Goal: Transaction & Acquisition: Purchase product/service

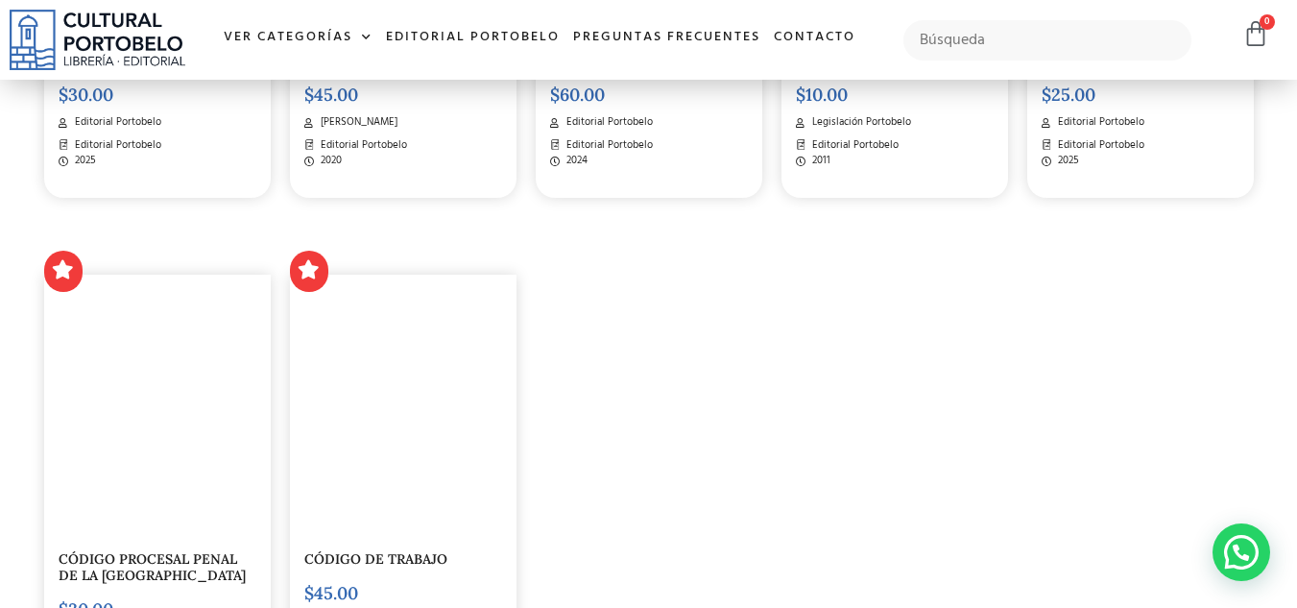
scroll to position [2586, 0]
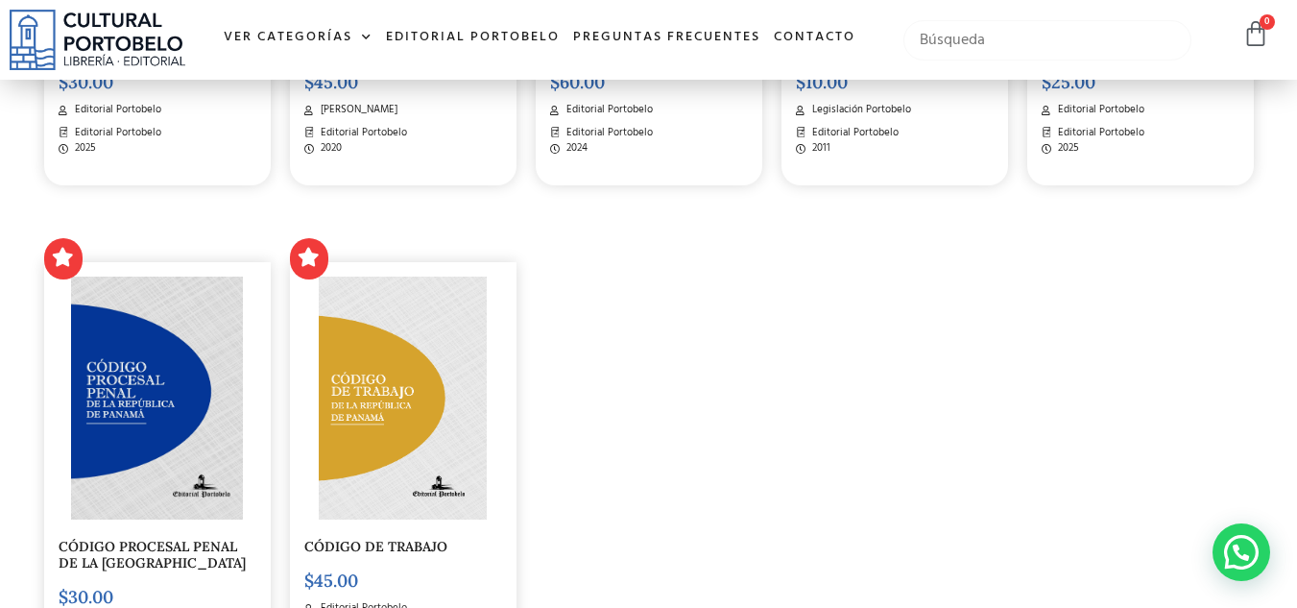
click at [1036, 27] on input "text" at bounding box center [1047, 40] width 289 height 40
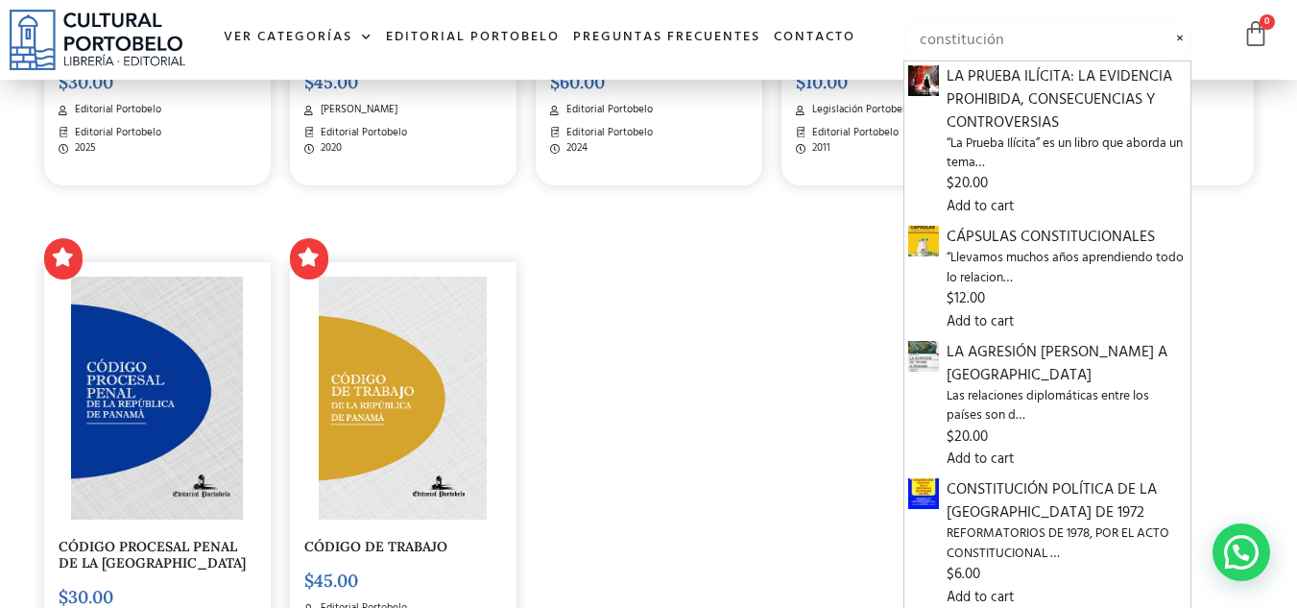
scroll to position [2524, 0]
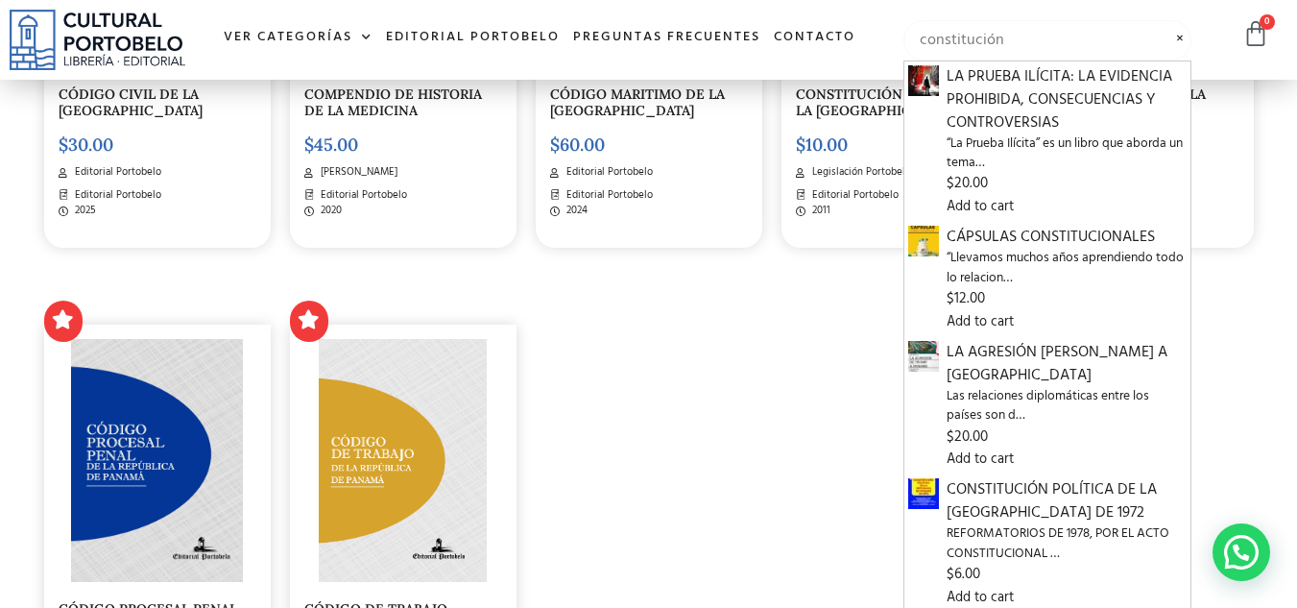
type input "constitución"
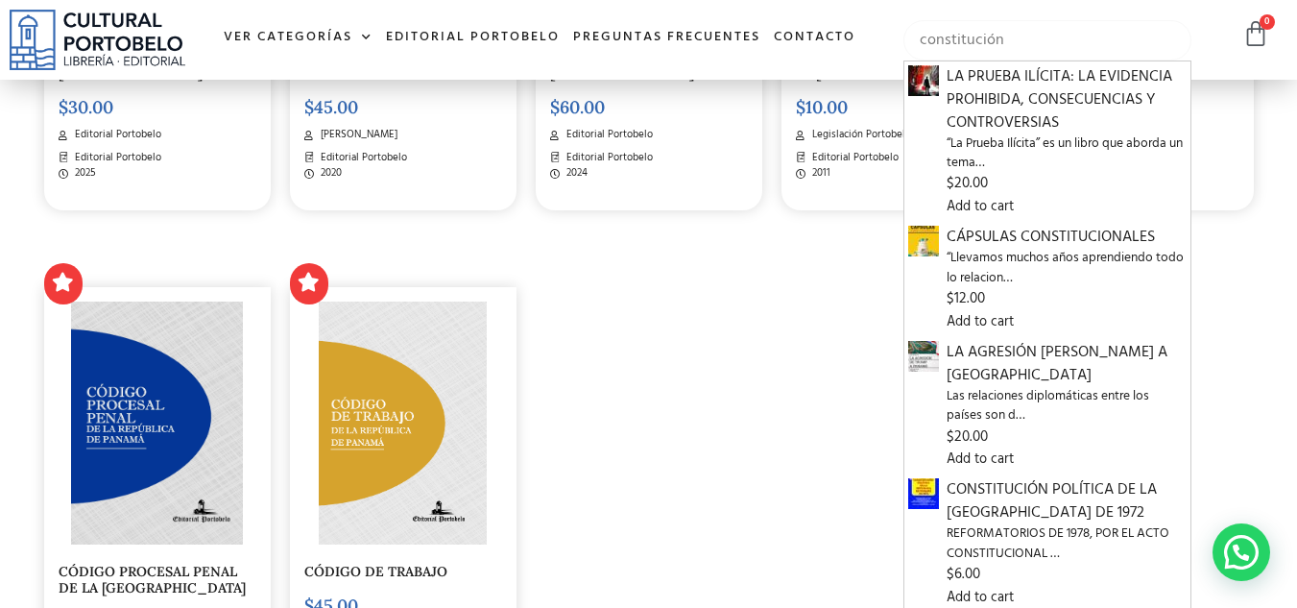
scroll to position [2599, 0]
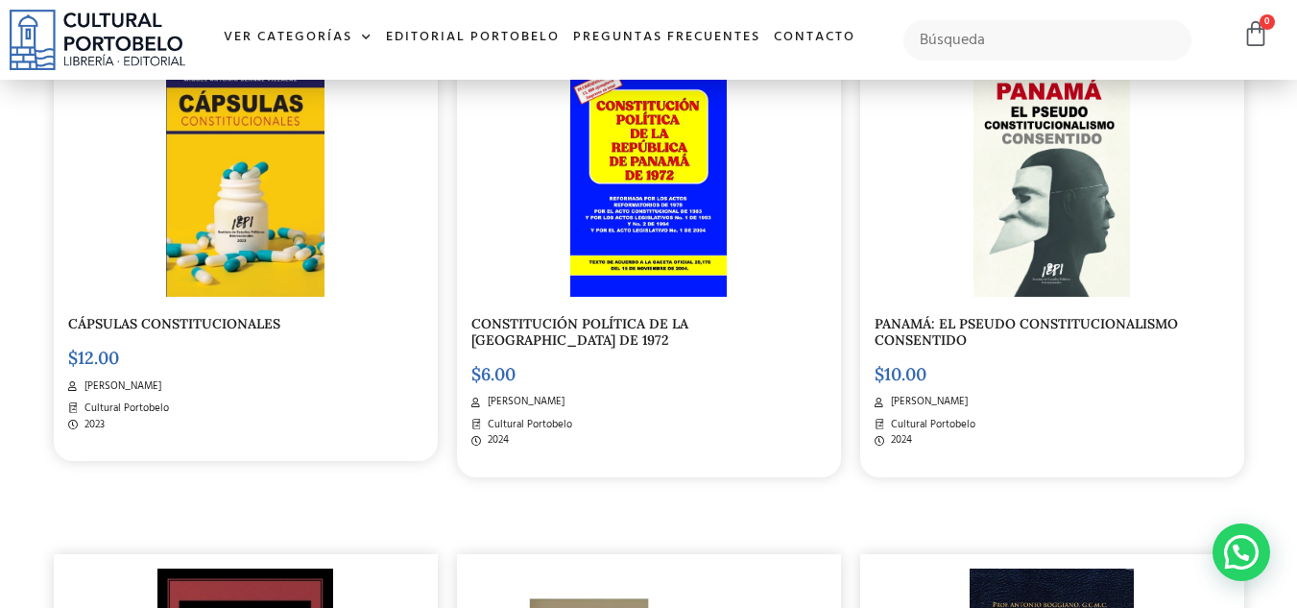
scroll to position [512, 0]
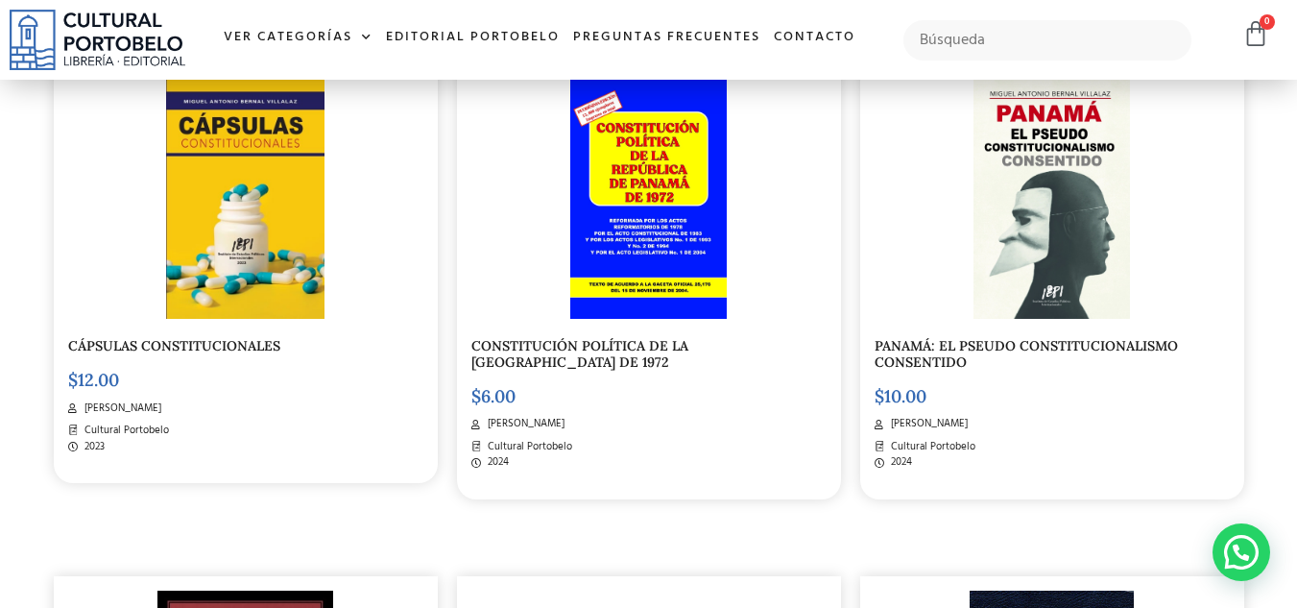
click at [700, 212] on img at bounding box center [648, 197] width 157 height 243
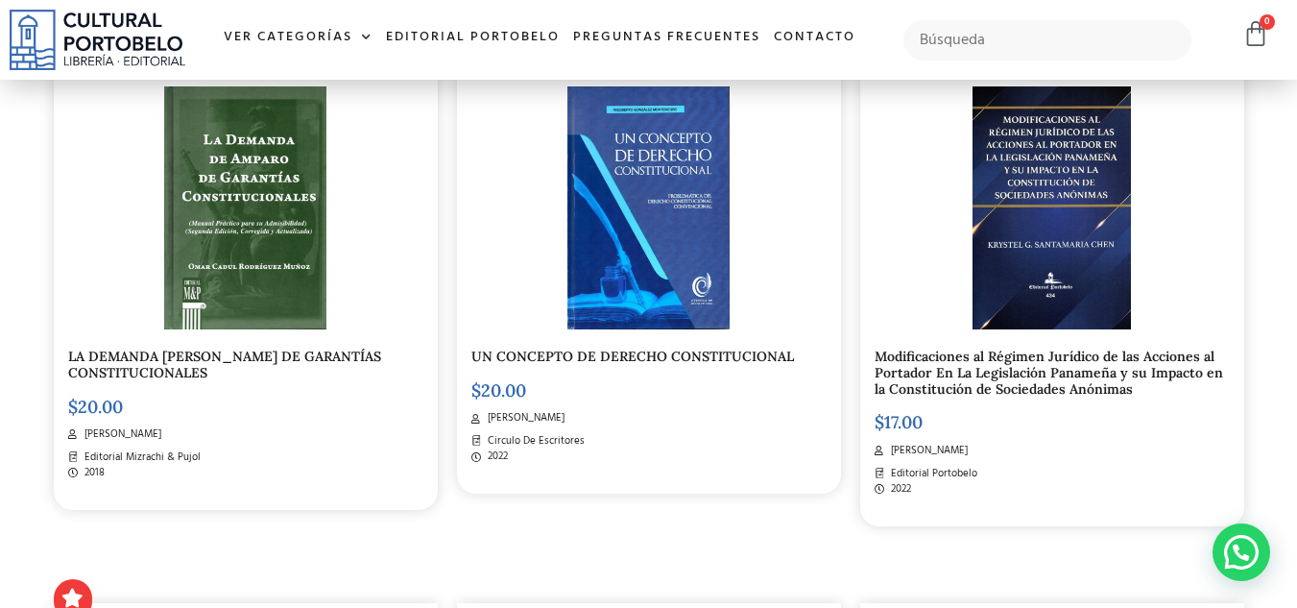
scroll to position [1523, 0]
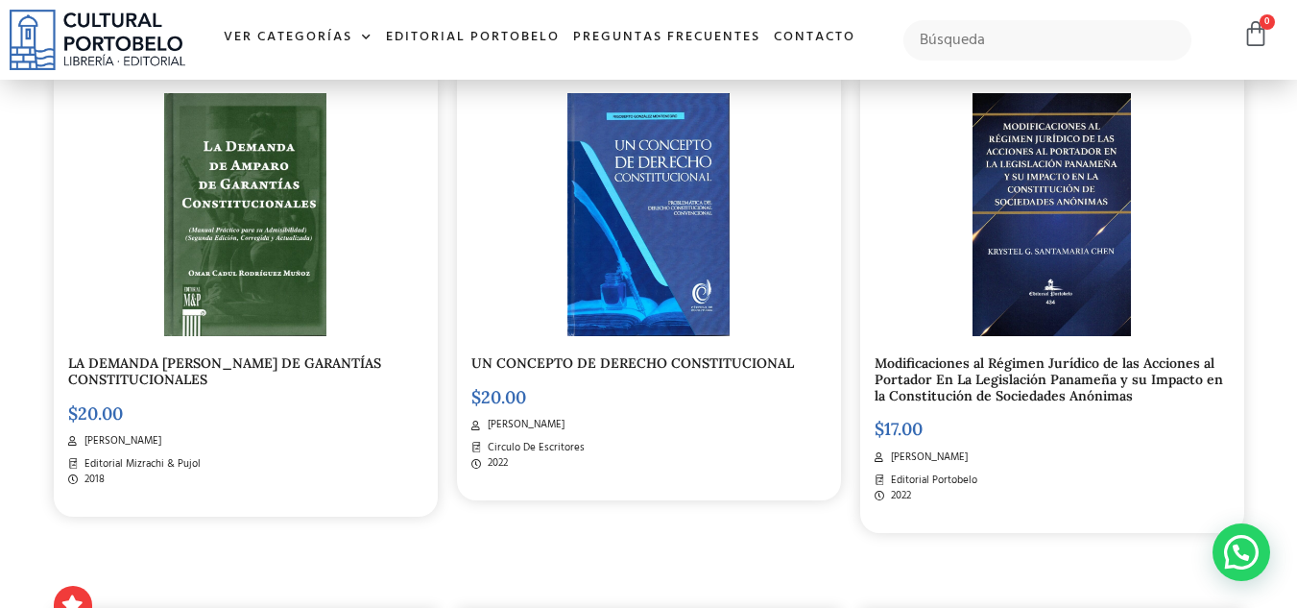
click at [630, 311] on img at bounding box center [647, 214] width 161 height 243
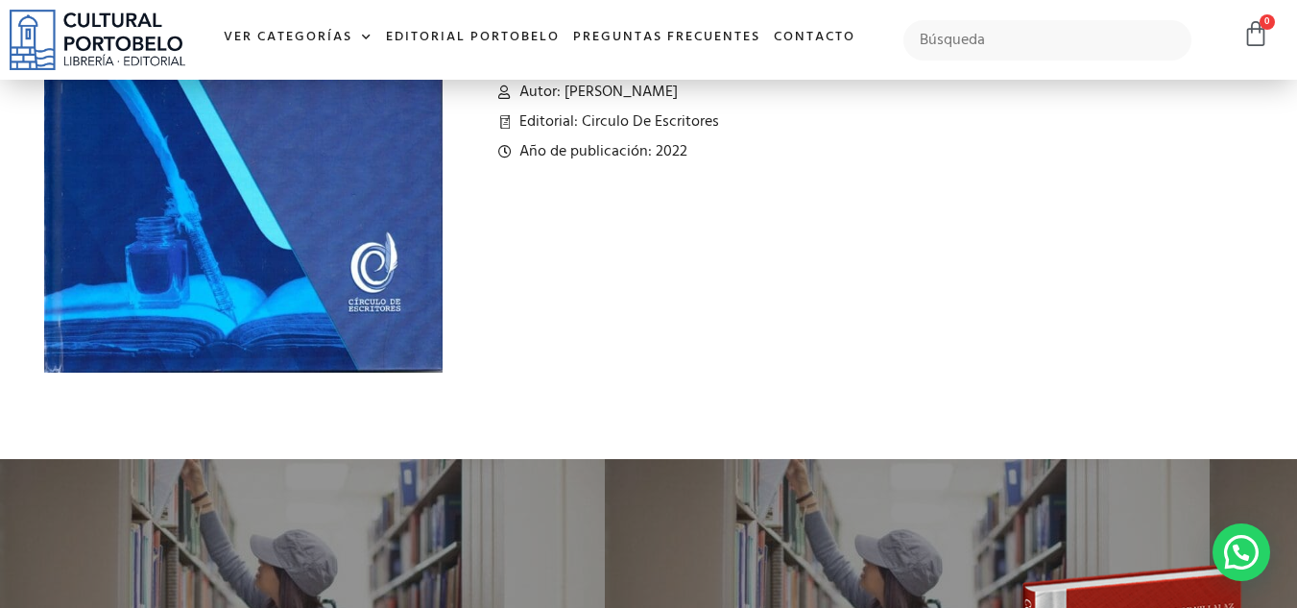
scroll to position [398, 0]
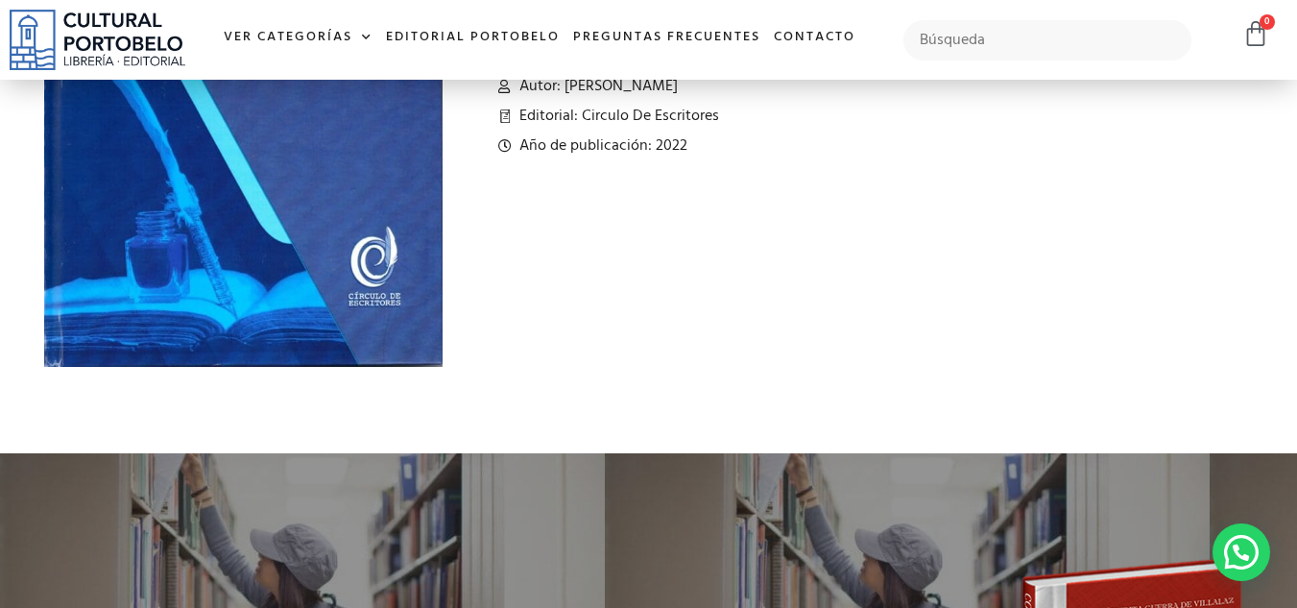
drag, startPoint x: 0, startPoint y: 0, endPoint x: 1310, endPoint y: 249, distance: 1333.8
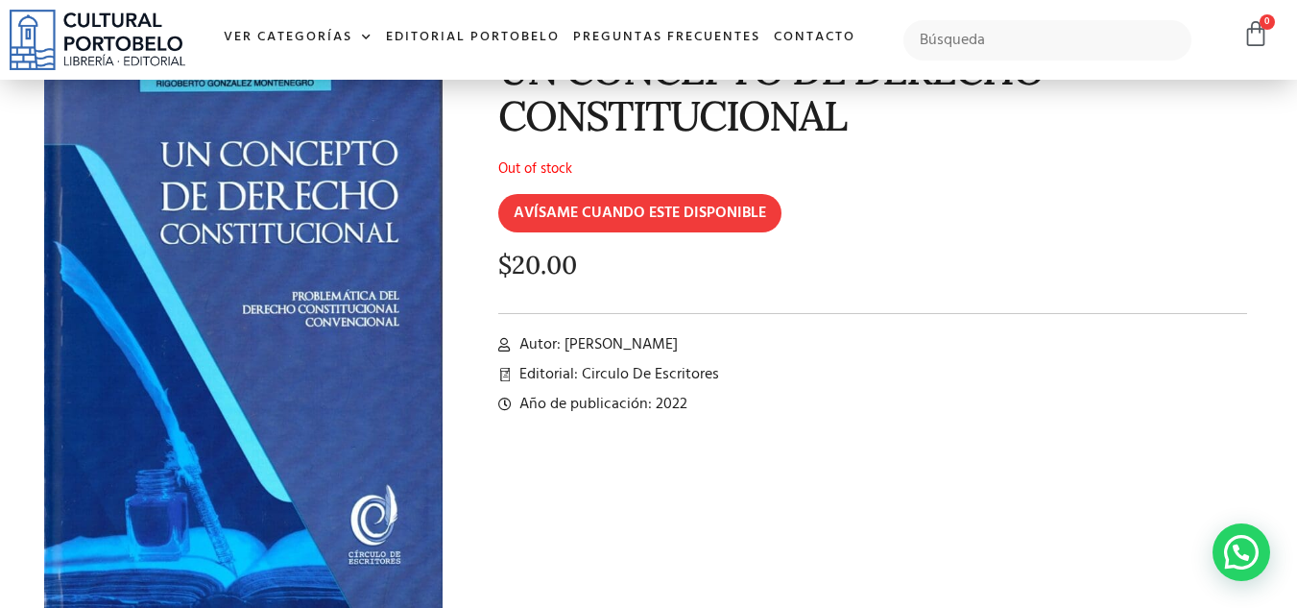
scroll to position [110, 0]
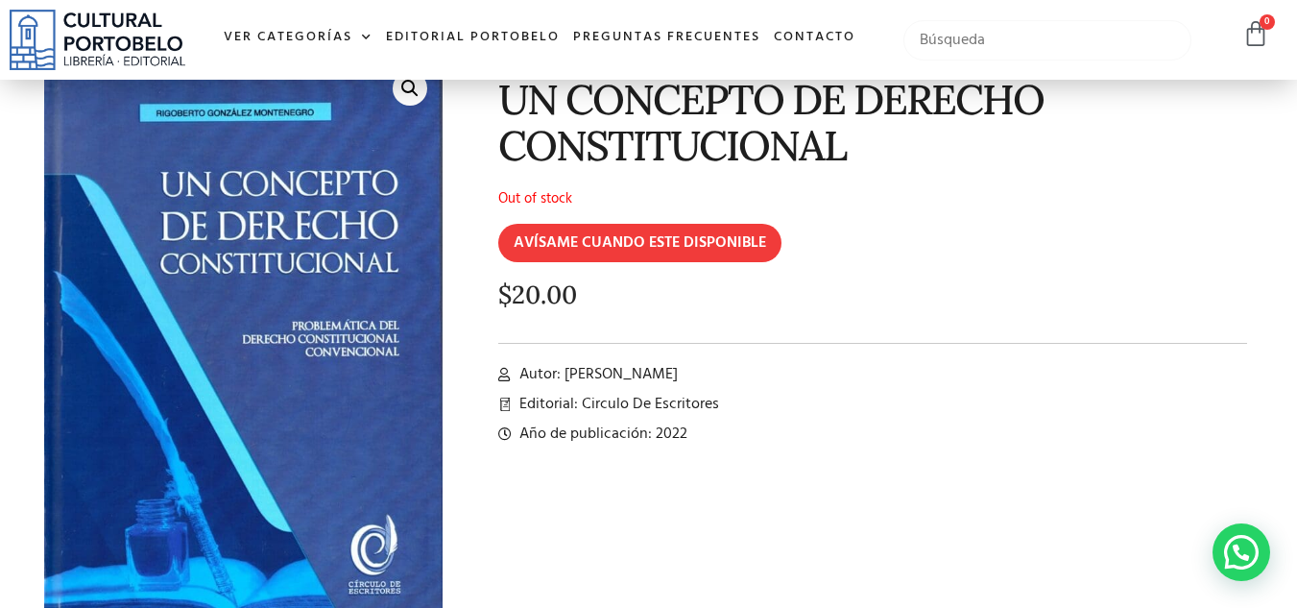
click at [1012, 54] on input "text" at bounding box center [1047, 40] width 289 height 40
click at [965, 40] on input "el contato social" at bounding box center [1047, 40] width 289 height 40
type input "el contrato social"
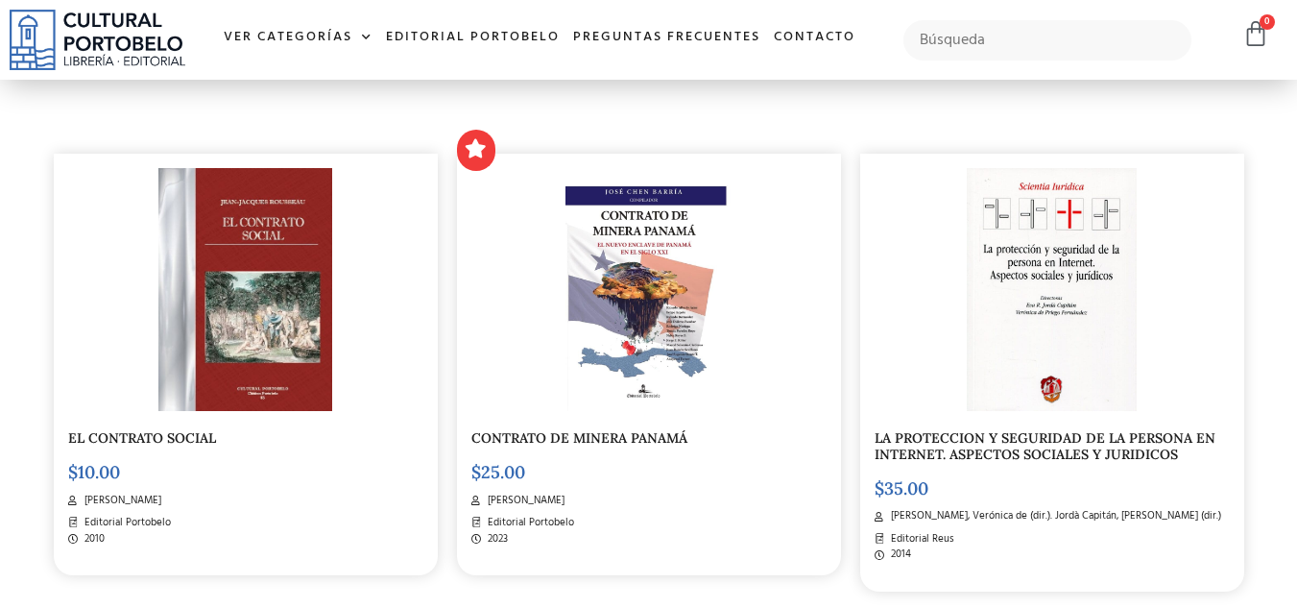
scroll to position [451, 0]
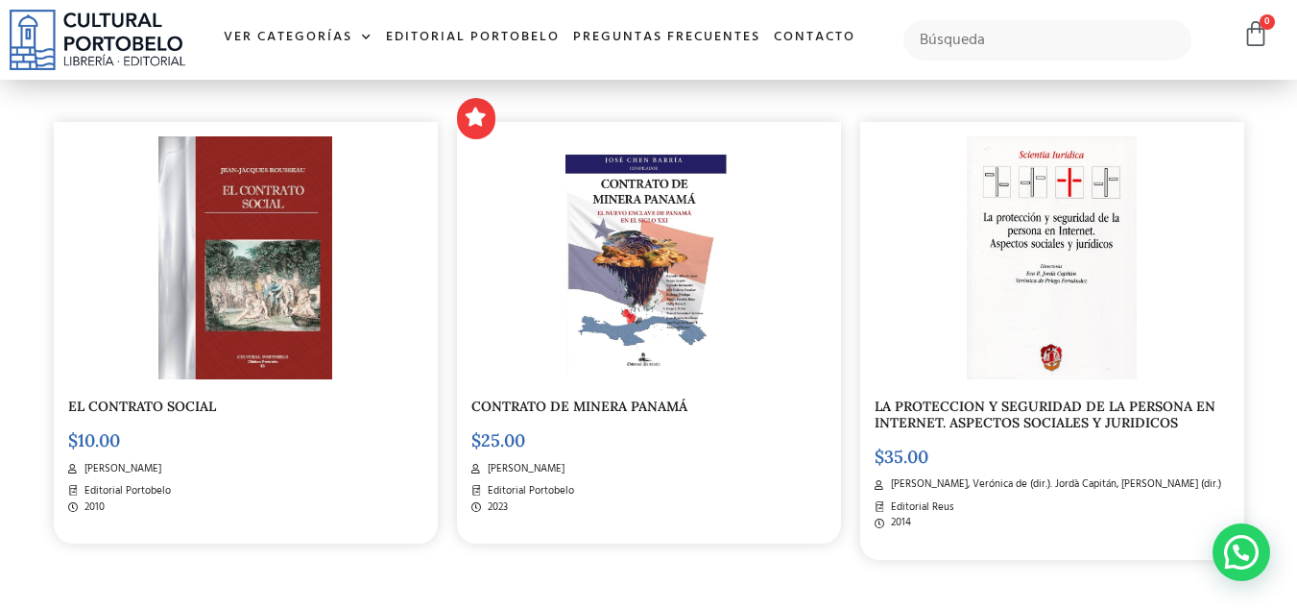
click at [300, 327] on img at bounding box center [245, 257] width 174 height 243
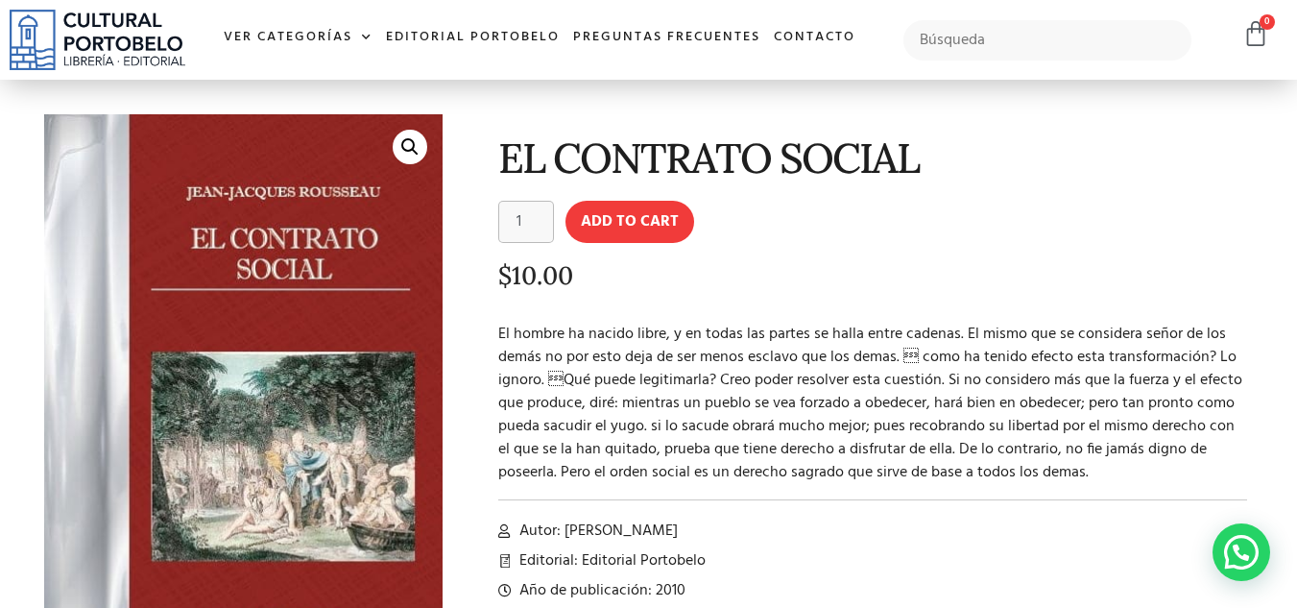
scroll to position [67, 0]
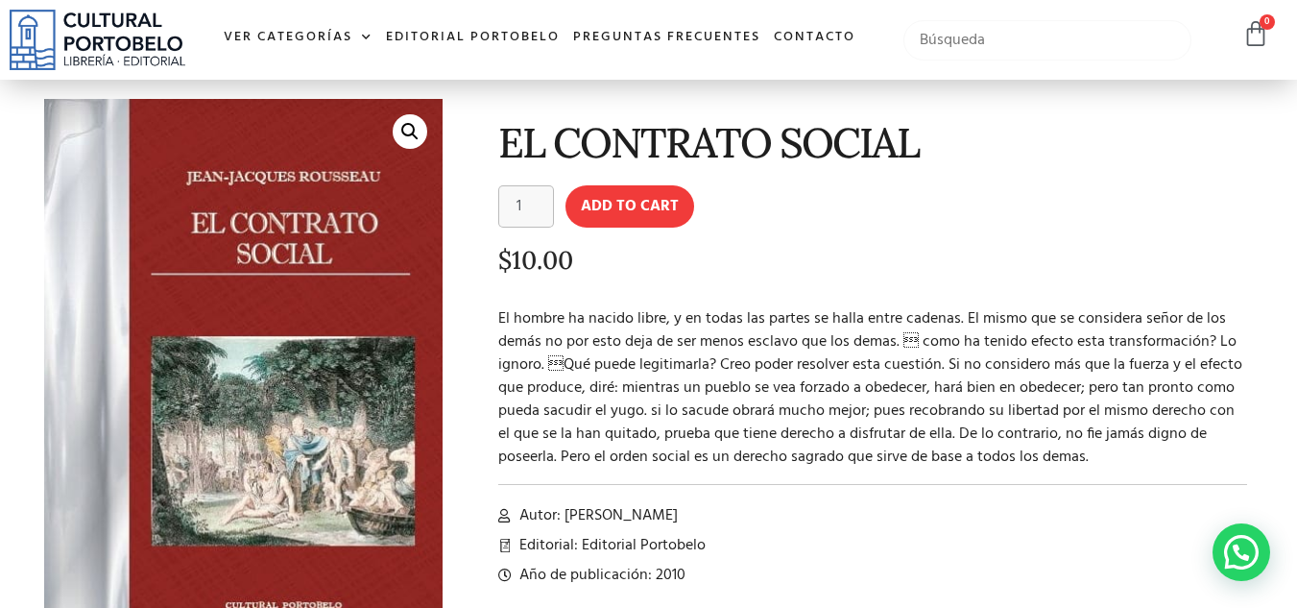
click at [984, 53] on input "text" at bounding box center [1047, 40] width 289 height 40
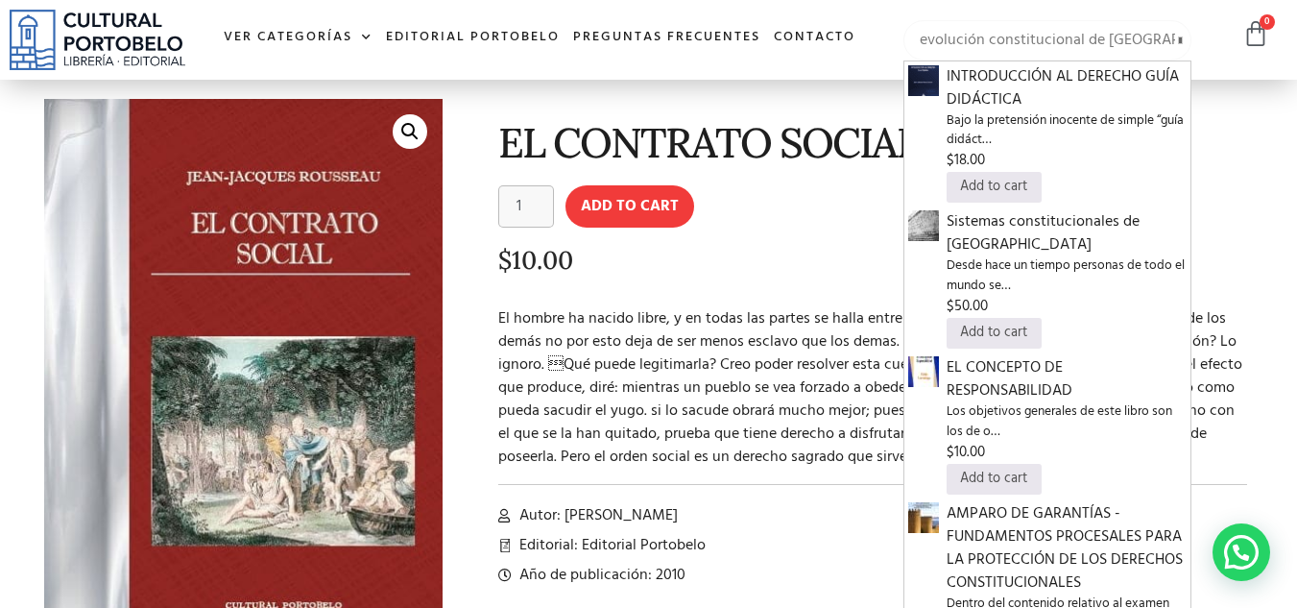
type input "evolución constitucional de panamá"
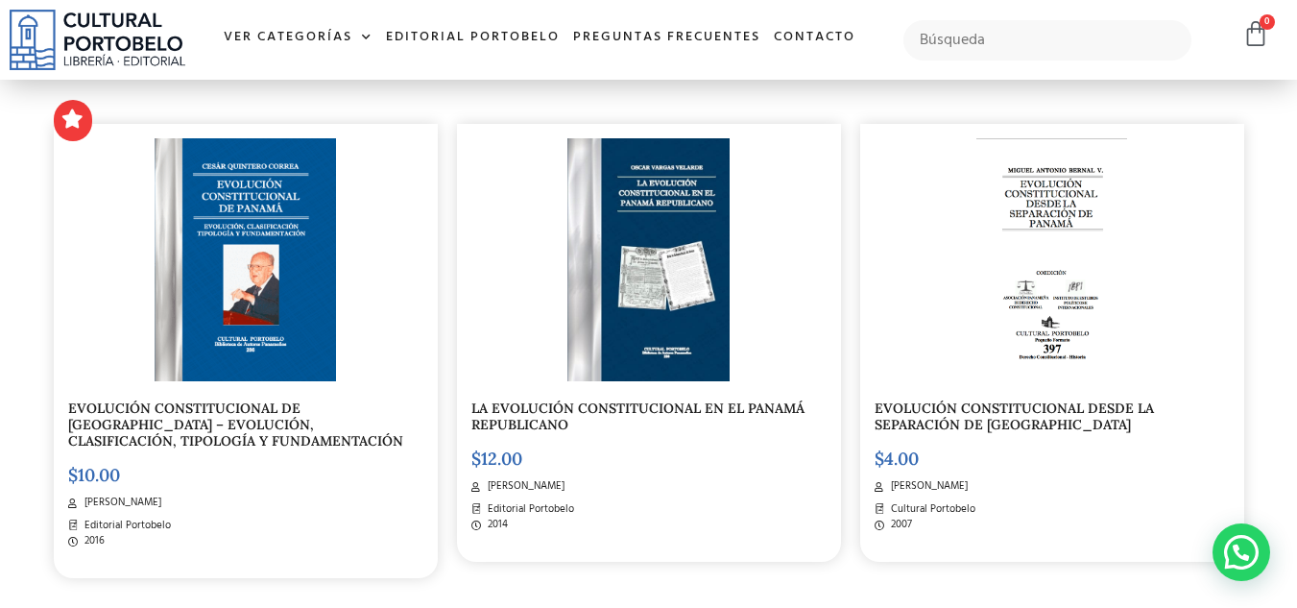
scroll to position [454, 0]
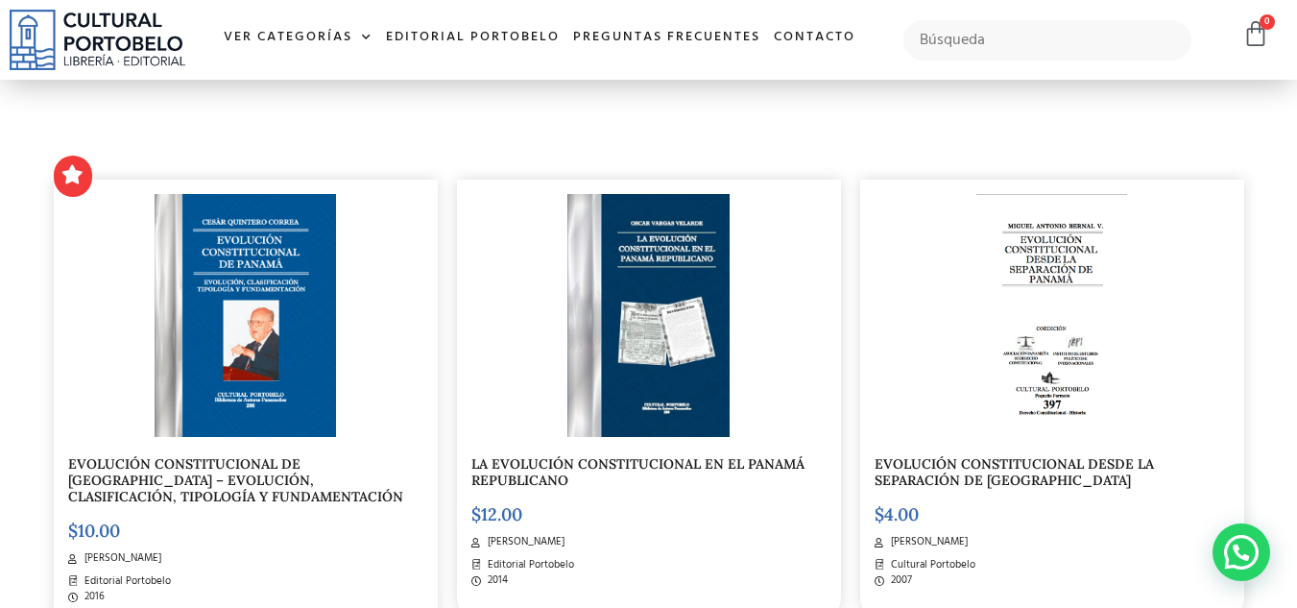
scroll to position [389, 0]
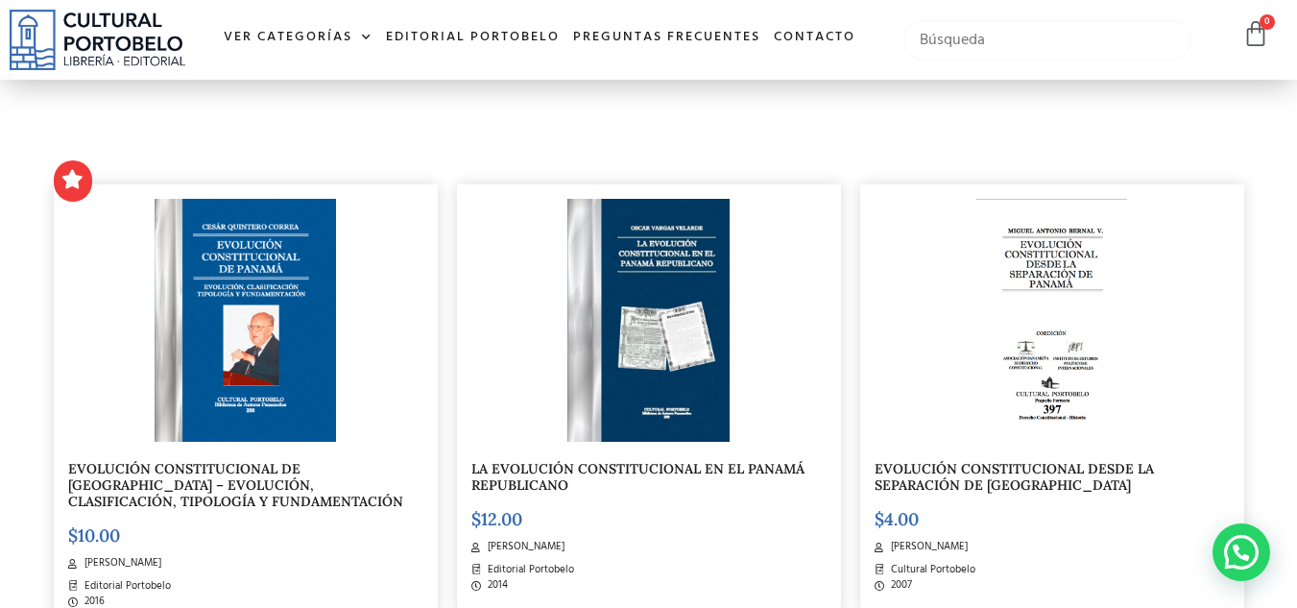
click at [976, 46] on input "text" at bounding box center [1047, 40] width 289 height 40
type input "d"
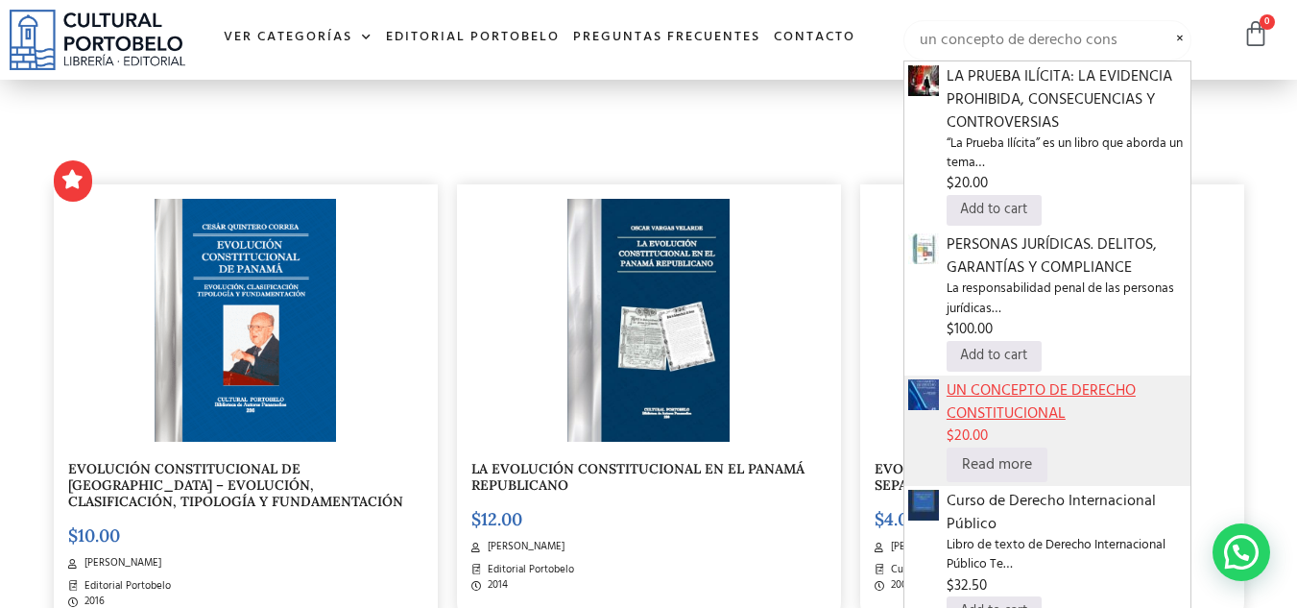
type input "un concepto de derecho cons"
click at [1120, 389] on span "UN CONCEPTO DE DERECHO CONSTITUCIONAL" at bounding box center [1067, 402] width 241 height 46
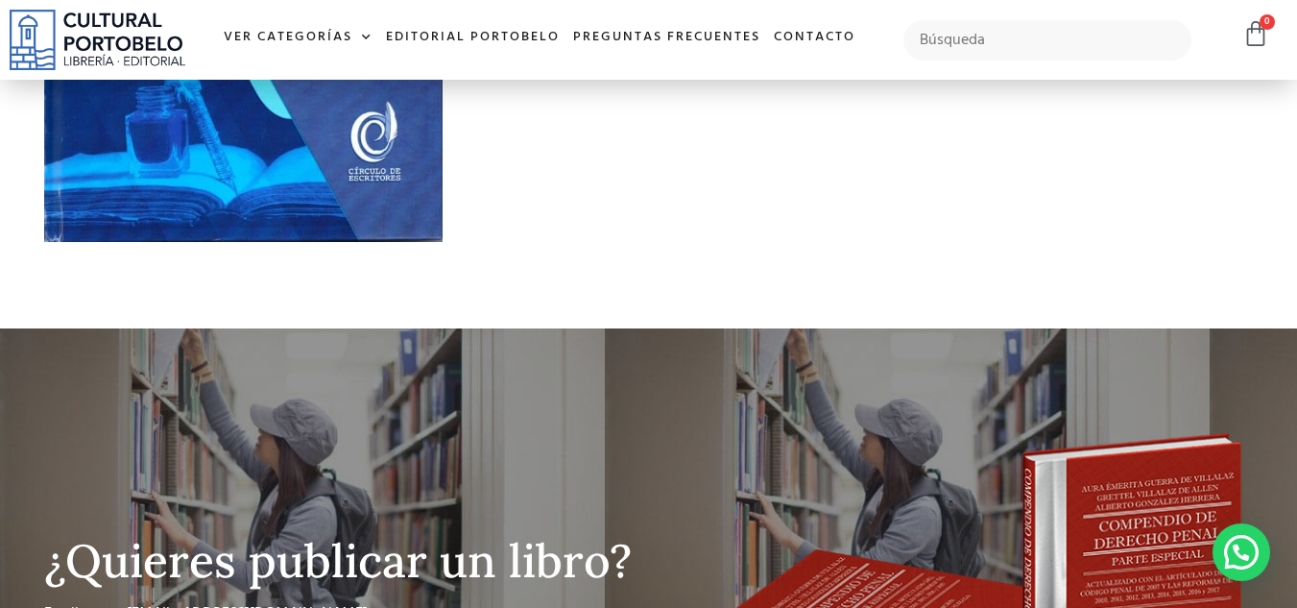
scroll to position [354, 0]
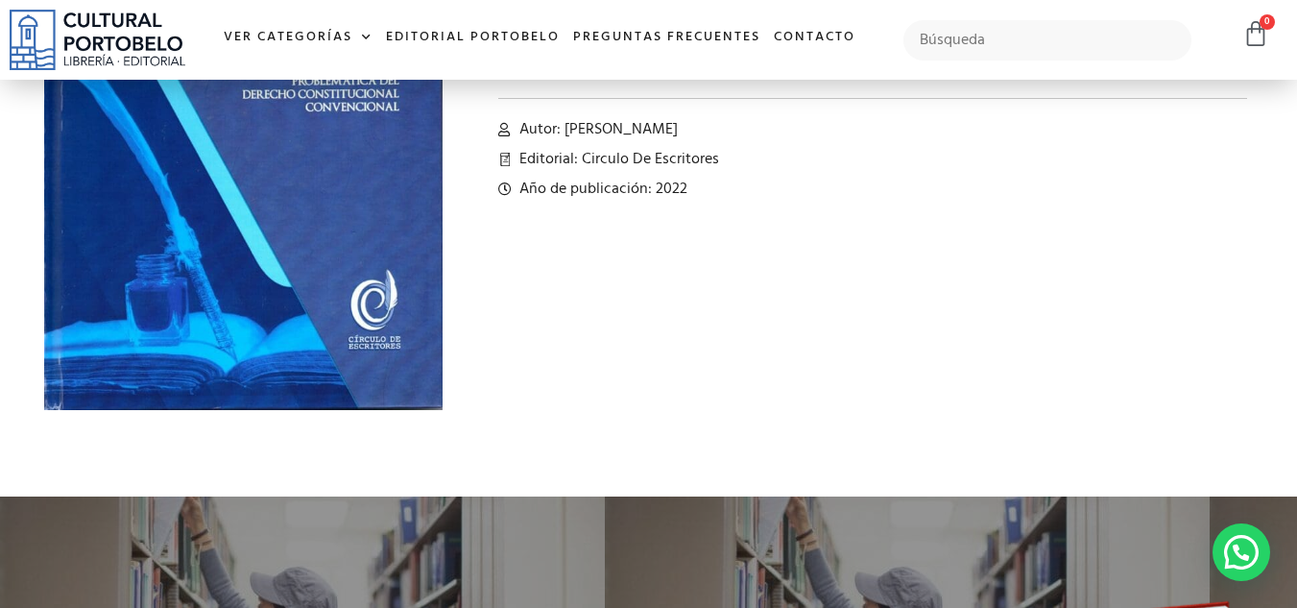
drag, startPoint x: 0, startPoint y: 0, endPoint x: 1301, endPoint y: 286, distance: 1331.9
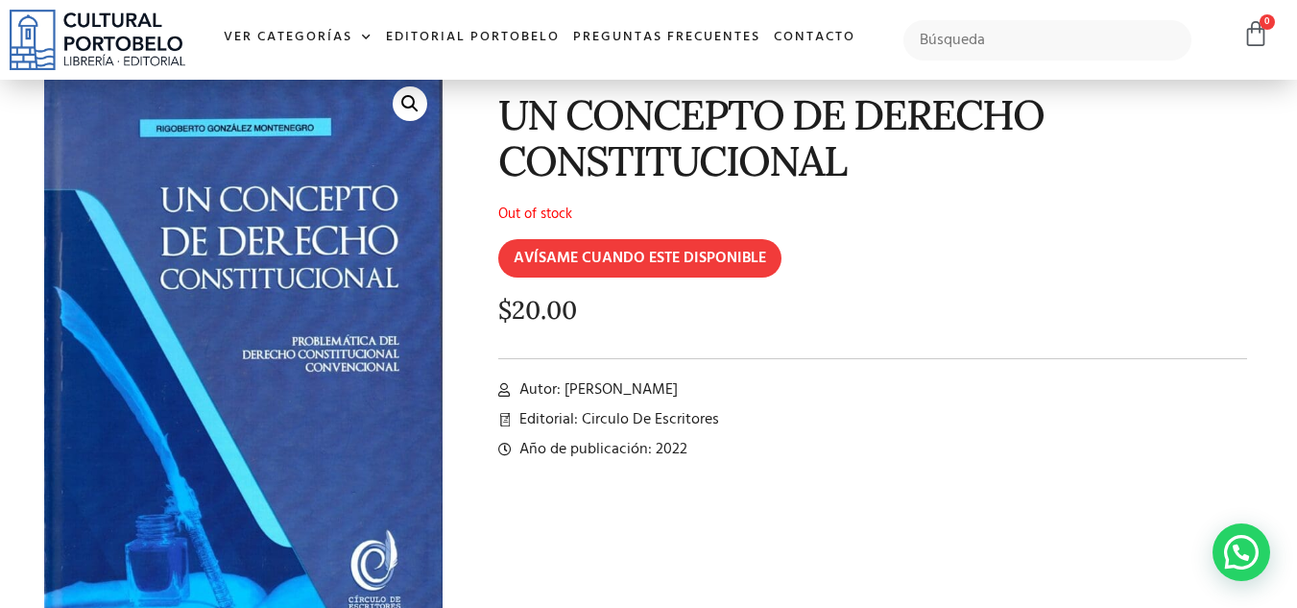
scroll to position [33, 0]
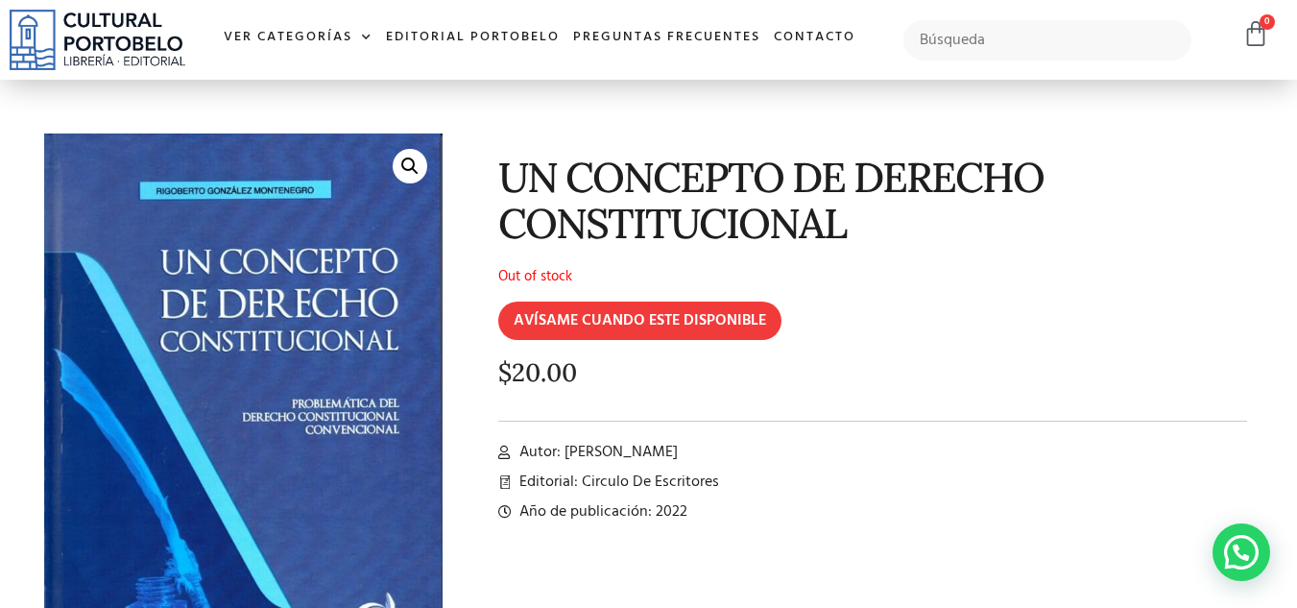
drag, startPoint x: 804, startPoint y: 450, endPoint x: 565, endPoint y: 445, distance: 239.1
click at [565, 445] on li "Autor: [PERSON_NAME]" at bounding box center [873, 452] width 750 height 23
copy span "Rigoberto González Montenegro"
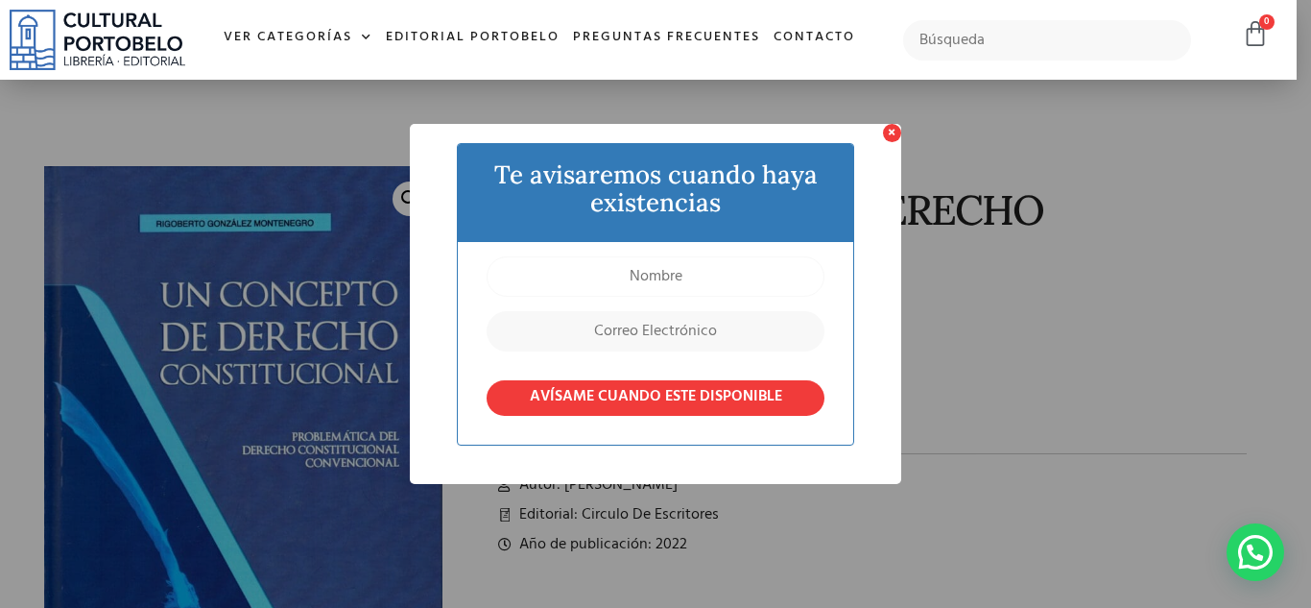
click at [680, 270] on input "text" at bounding box center [656, 276] width 338 height 40
type input "[PERSON_NAME]"
click at [686, 324] on input "email" at bounding box center [656, 331] width 338 height 40
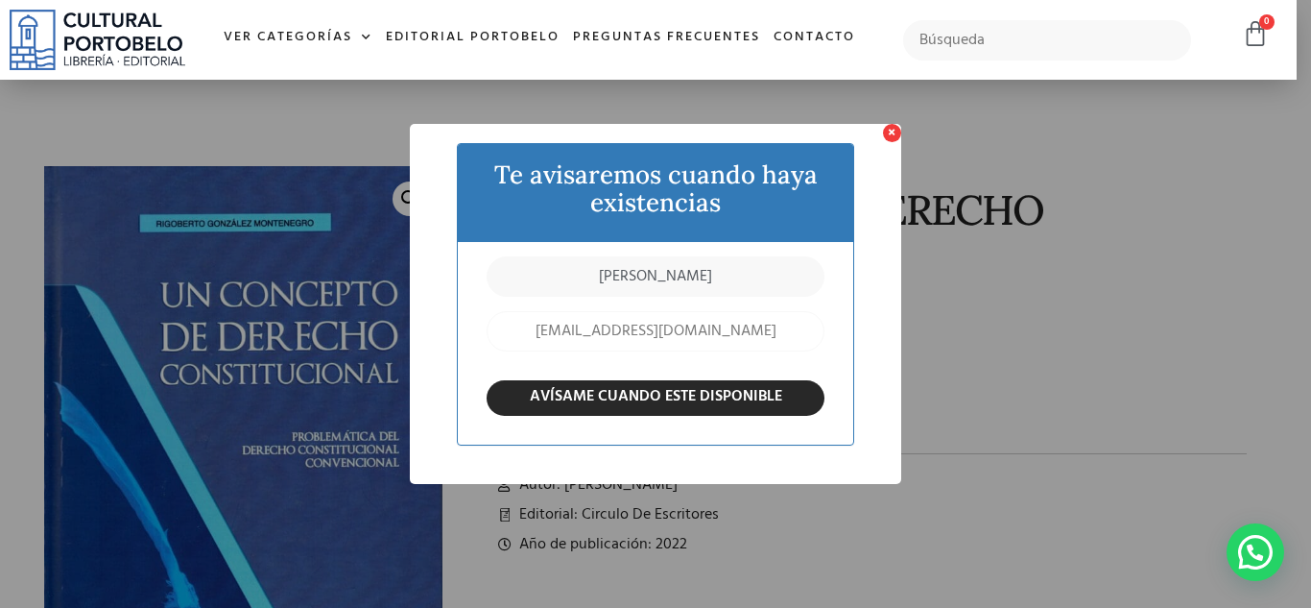
type input "[EMAIL_ADDRESS][DOMAIN_NAME]"
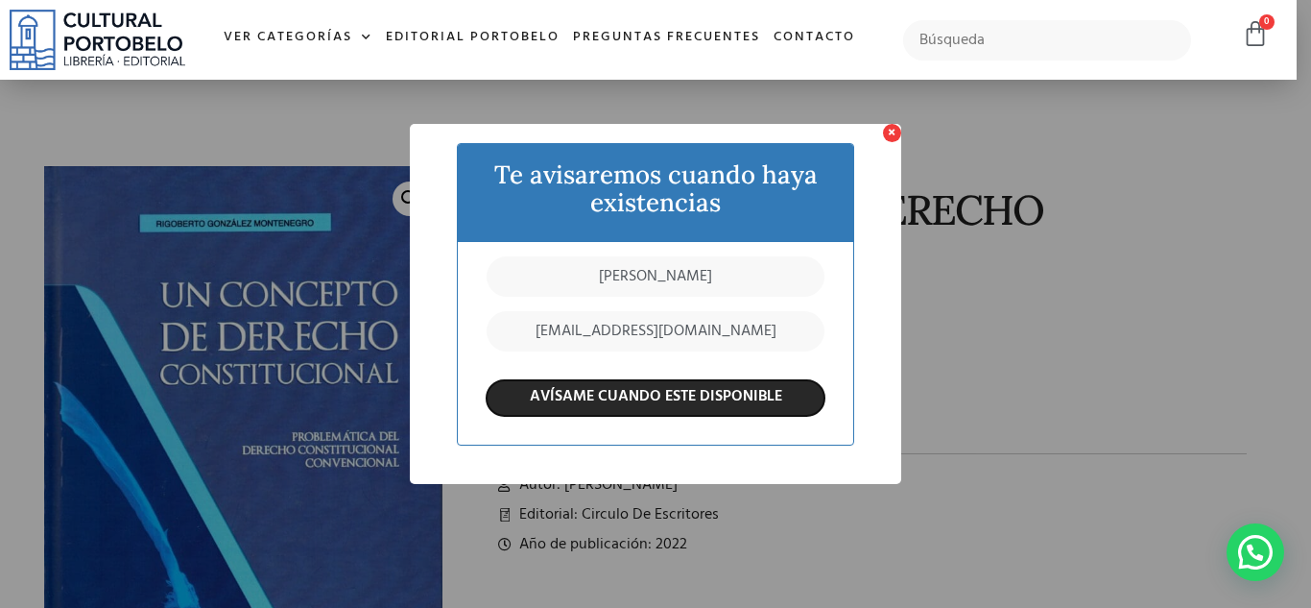
click at [695, 399] on input "AVÍSAME CUANDO ESTE DISPONIBLE" at bounding box center [656, 398] width 338 height 36
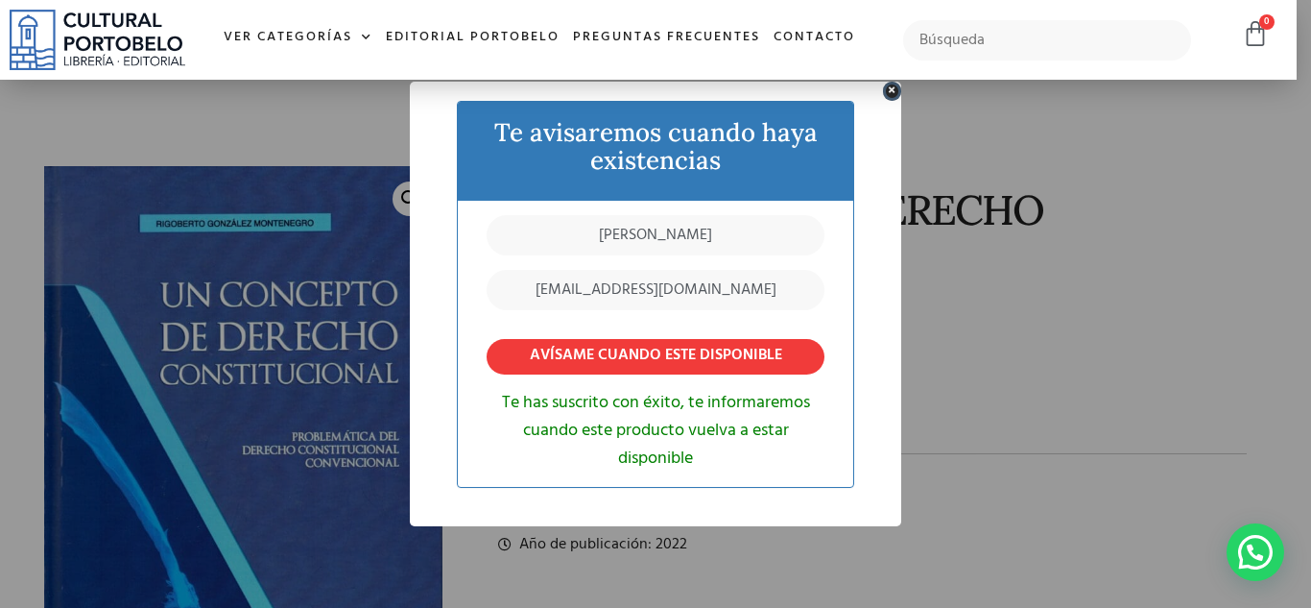
click at [888, 91] on button "×" at bounding box center [892, 91] width 18 height 18
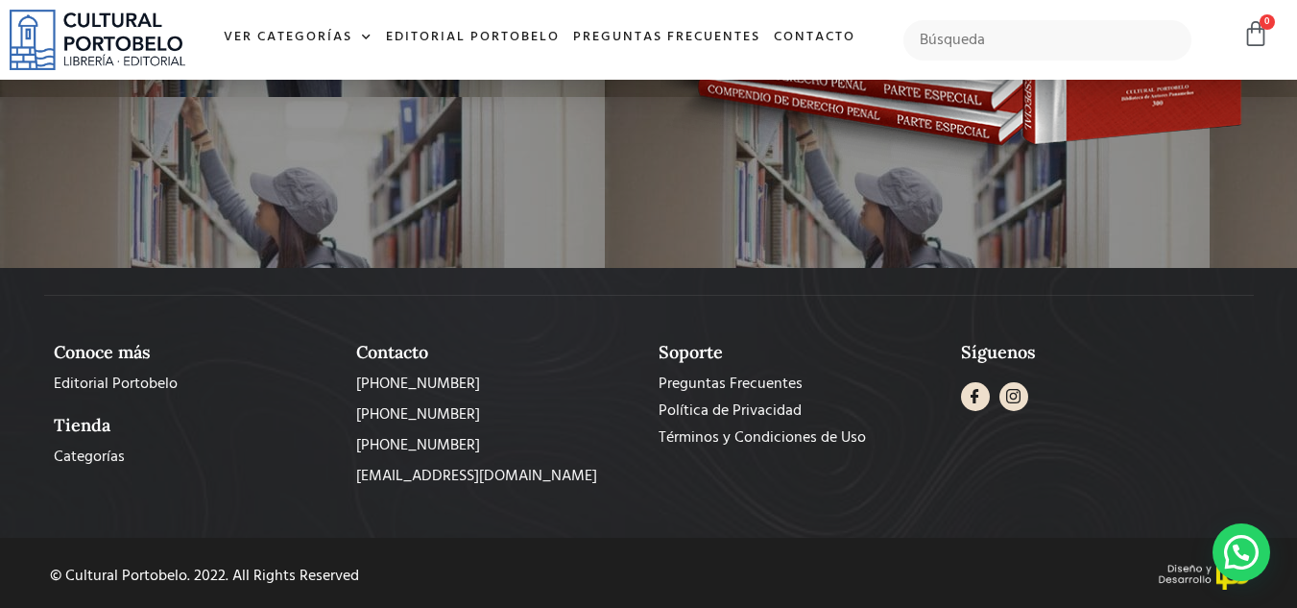
scroll to position [1162, 0]
